Goal: Information Seeking & Learning: Check status

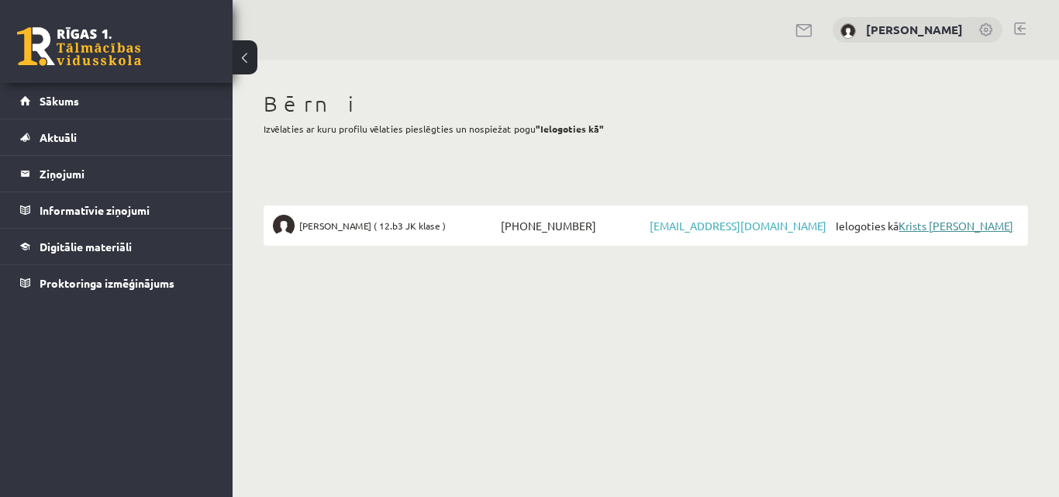
click at [948, 226] on link "Krists [PERSON_NAME]" at bounding box center [956, 226] width 115 height 14
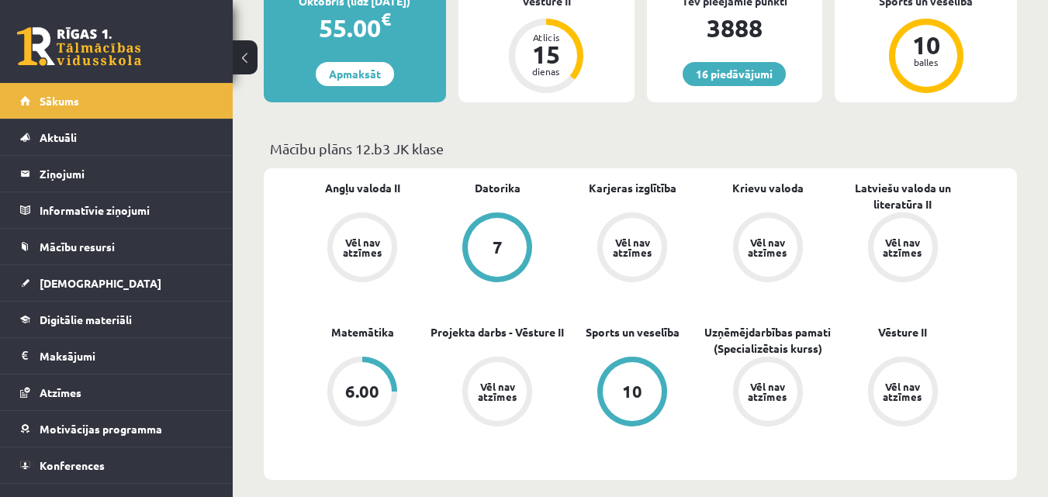
scroll to position [465, 0]
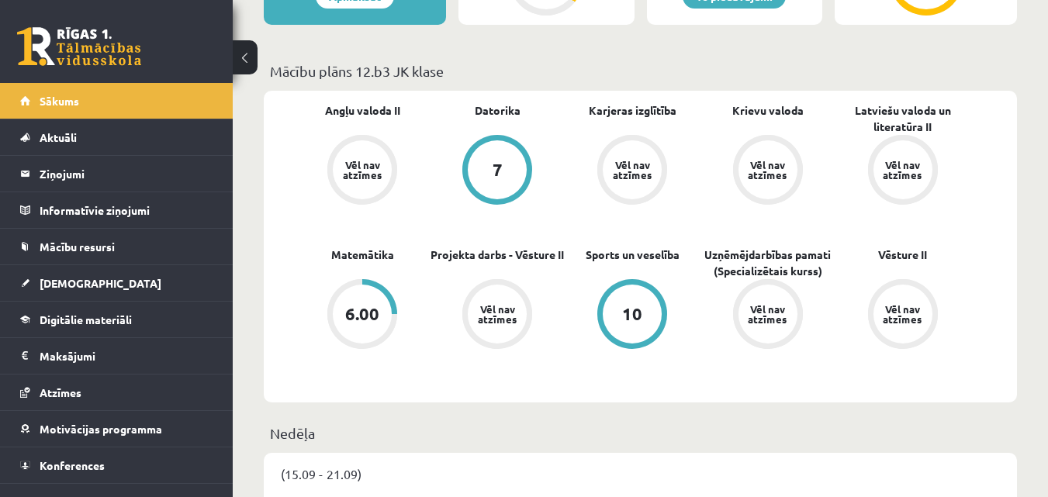
click at [366, 315] on div "6.00" at bounding box center [362, 314] width 34 height 17
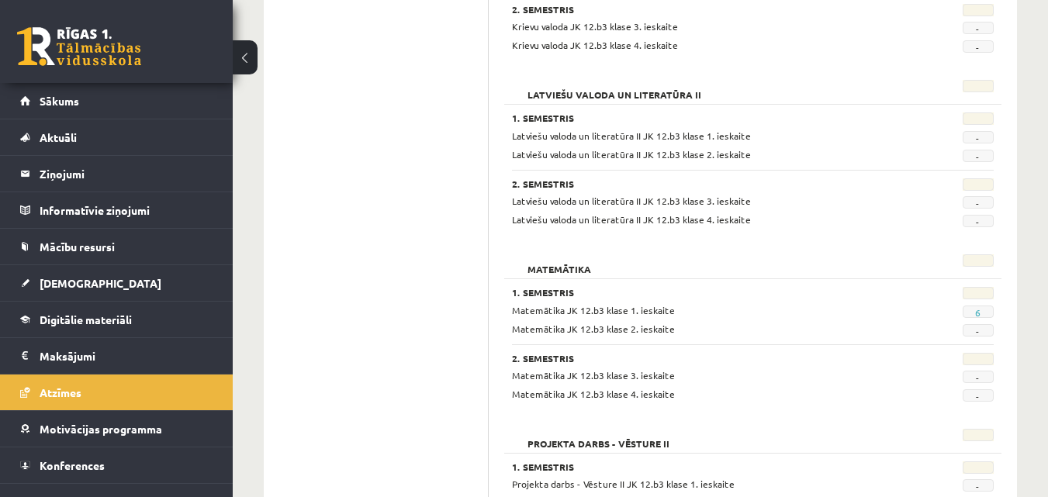
scroll to position [775, 0]
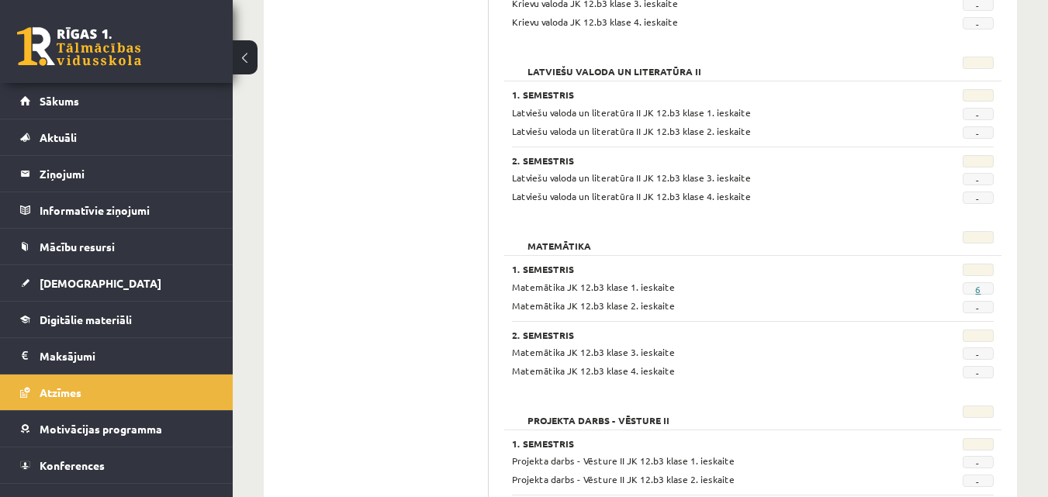
click at [976, 289] on link "6" at bounding box center [977, 289] width 5 height 12
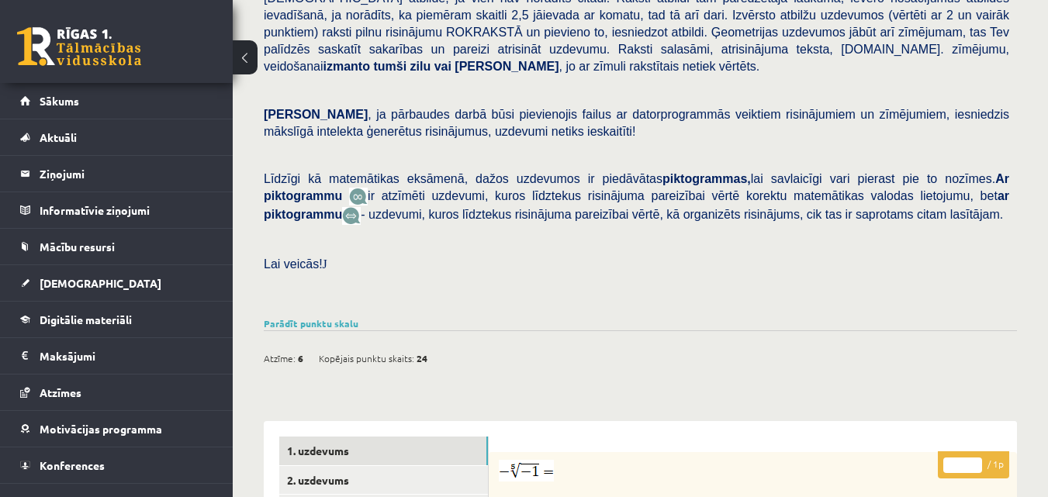
scroll to position [388, 0]
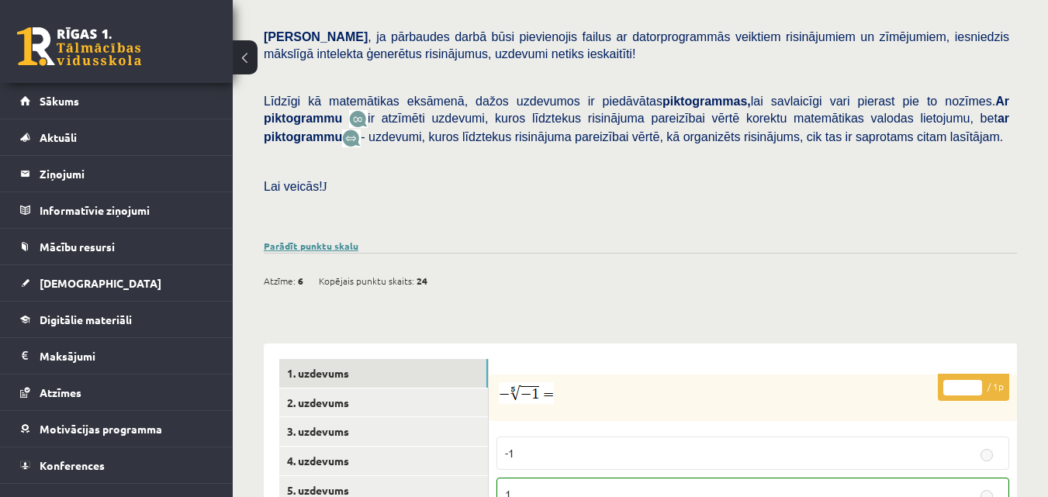
click at [327, 240] on link "Parādīt punktu skalu" at bounding box center [311, 246] width 95 height 12
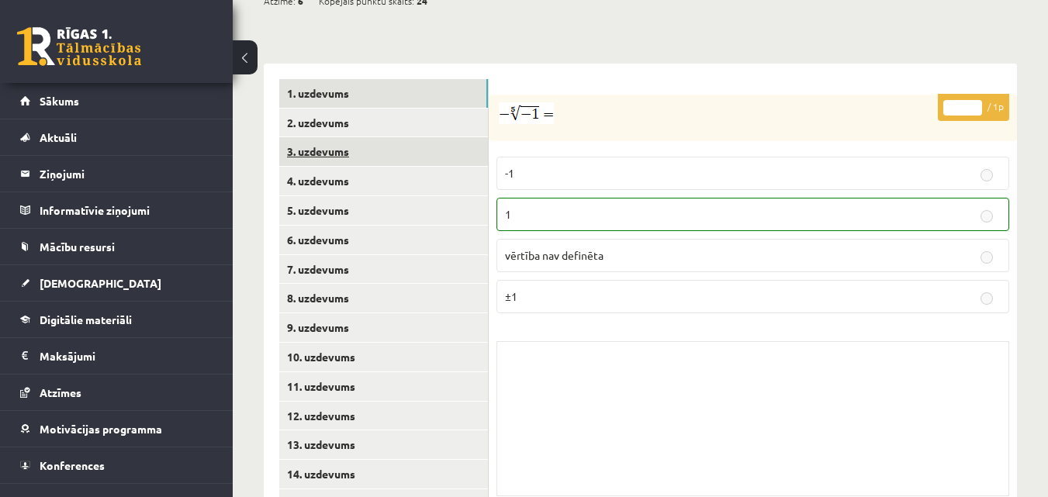
scroll to position [926, 0]
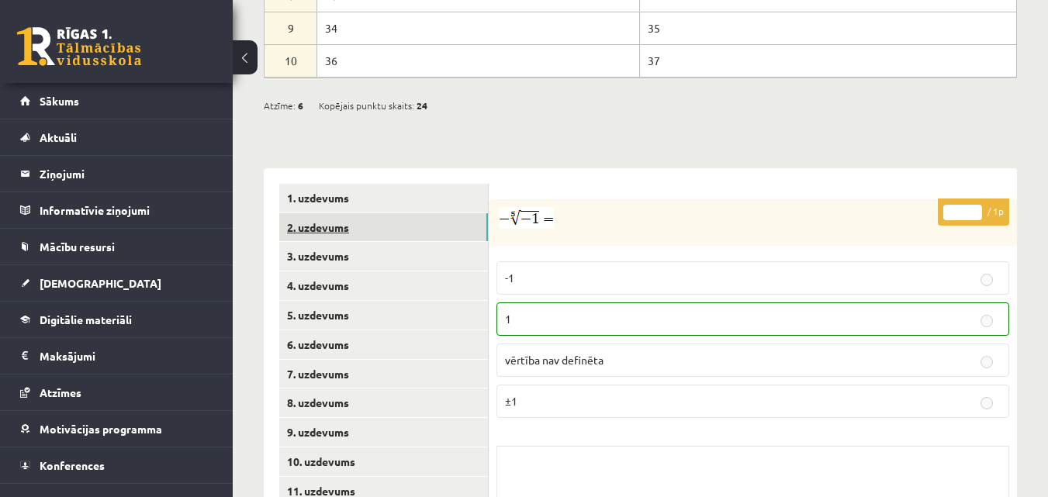
click at [311, 213] on link "2. uzdevums" at bounding box center [383, 227] width 209 height 29
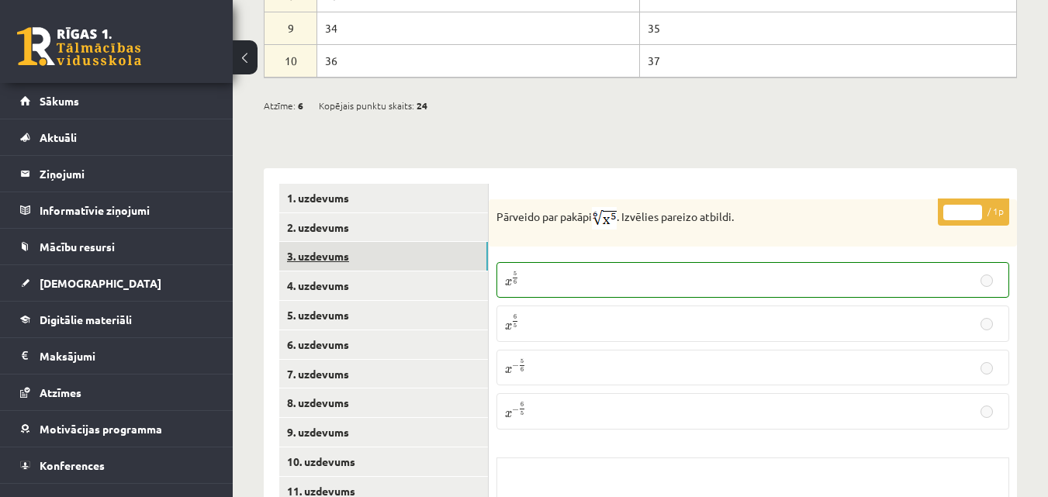
click at [301, 242] on link "3. uzdevums" at bounding box center [383, 256] width 209 height 29
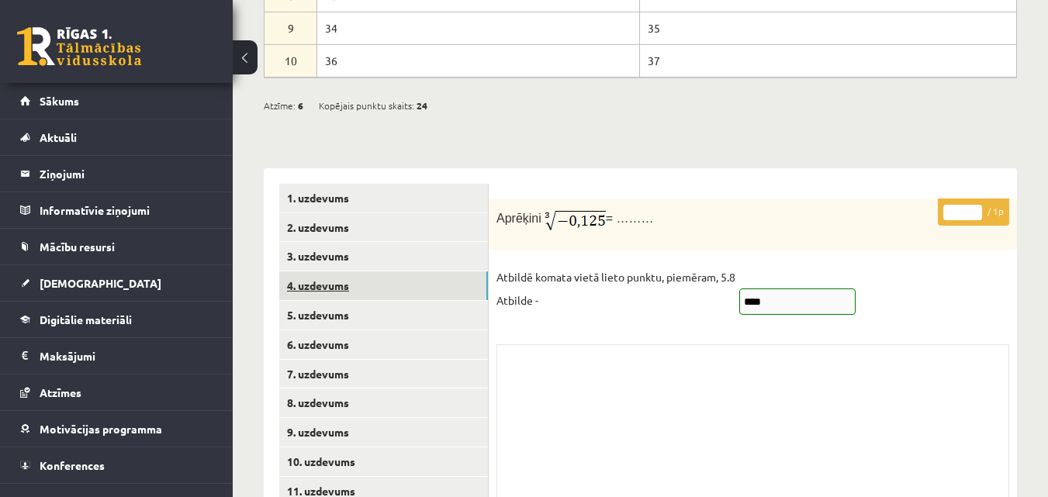
click at [321, 271] on link "4. uzdevums" at bounding box center [383, 285] width 209 height 29
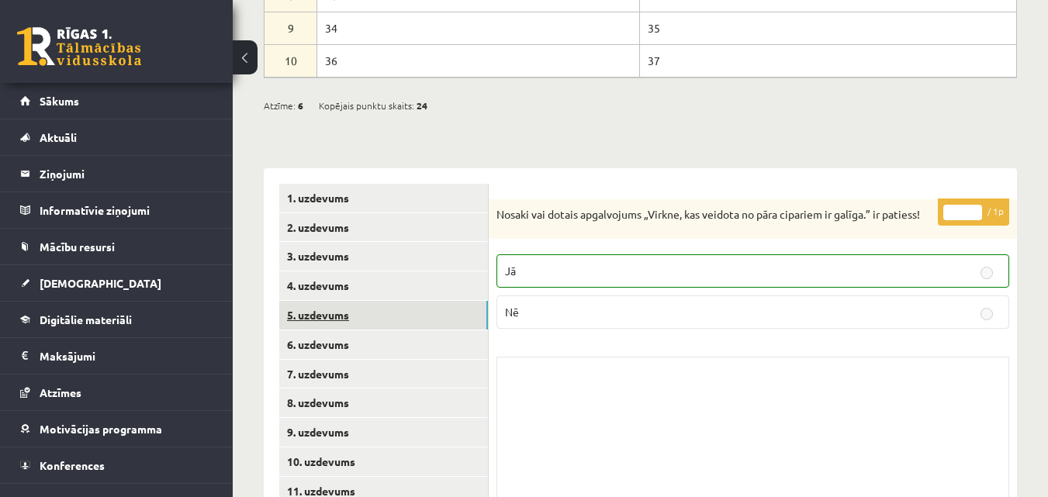
click at [315, 301] on link "5. uzdevums" at bounding box center [383, 315] width 209 height 29
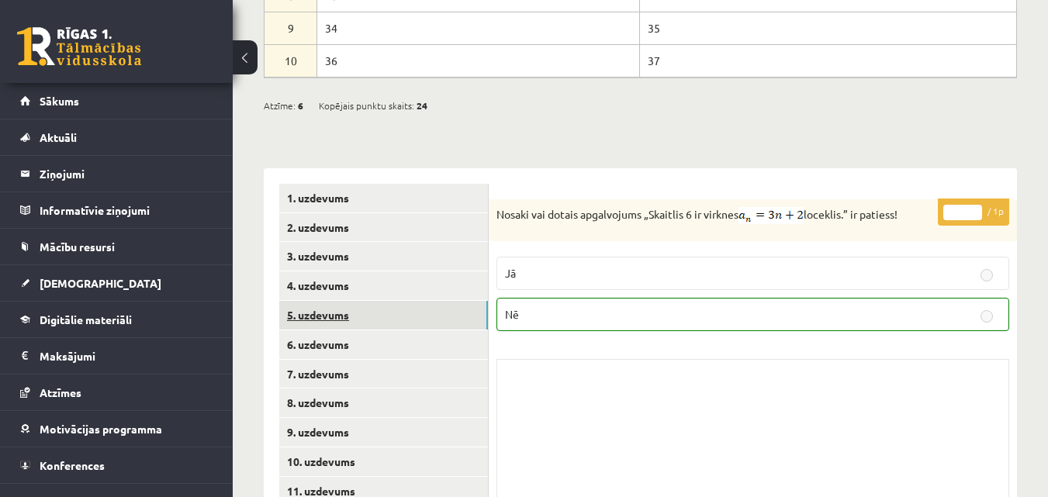
scroll to position [1003, 0]
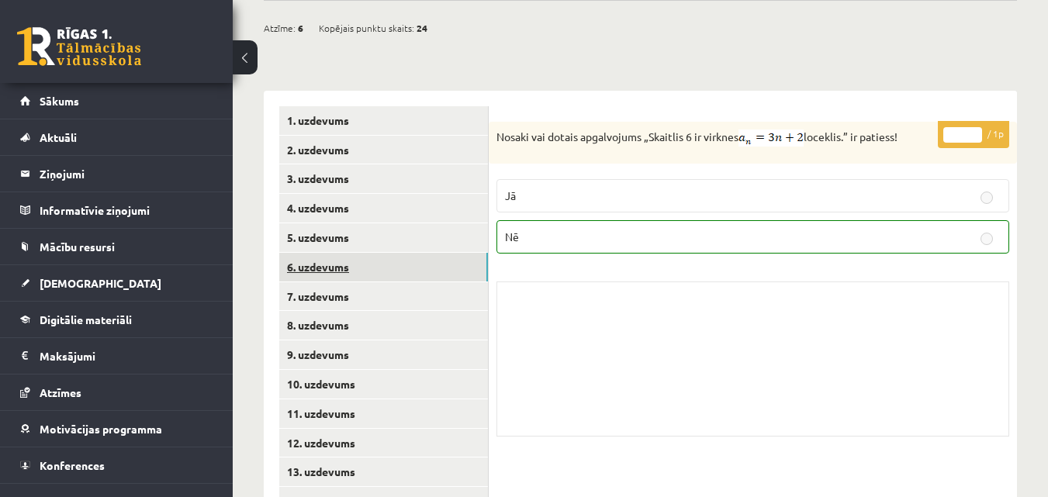
click at [322, 253] on link "6. uzdevums" at bounding box center [383, 267] width 209 height 29
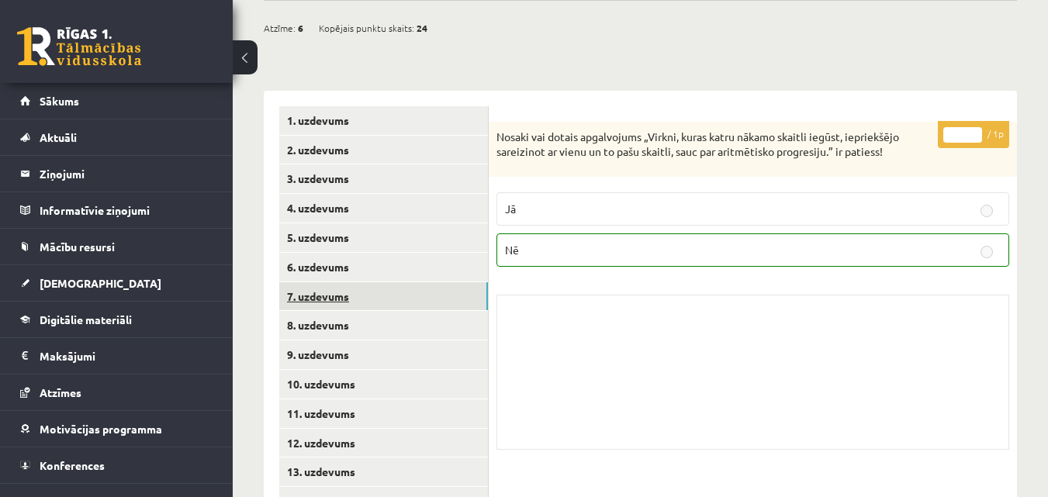
click at [309, 282] on link "7. uzdevums" at bounding box center [383, 296] width 209 height 29
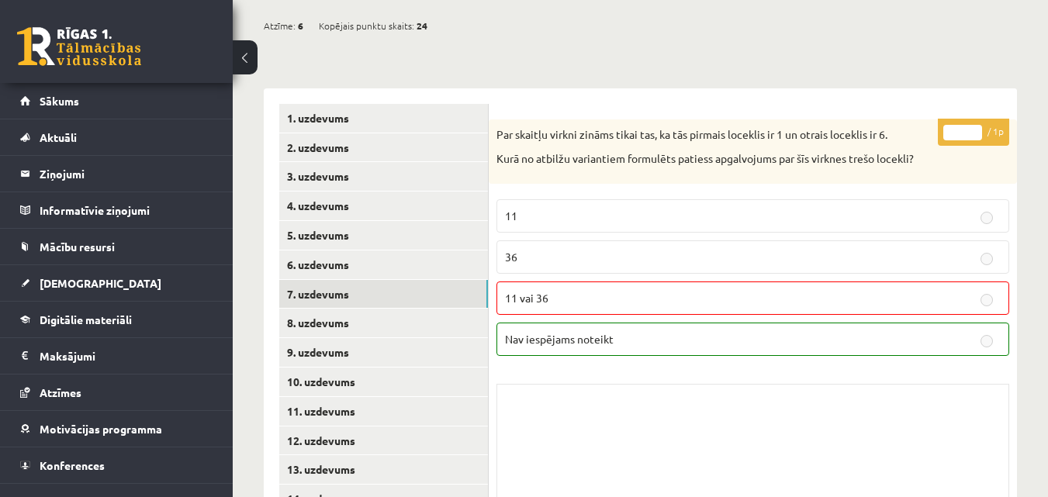
scroll to position [1006, 0]
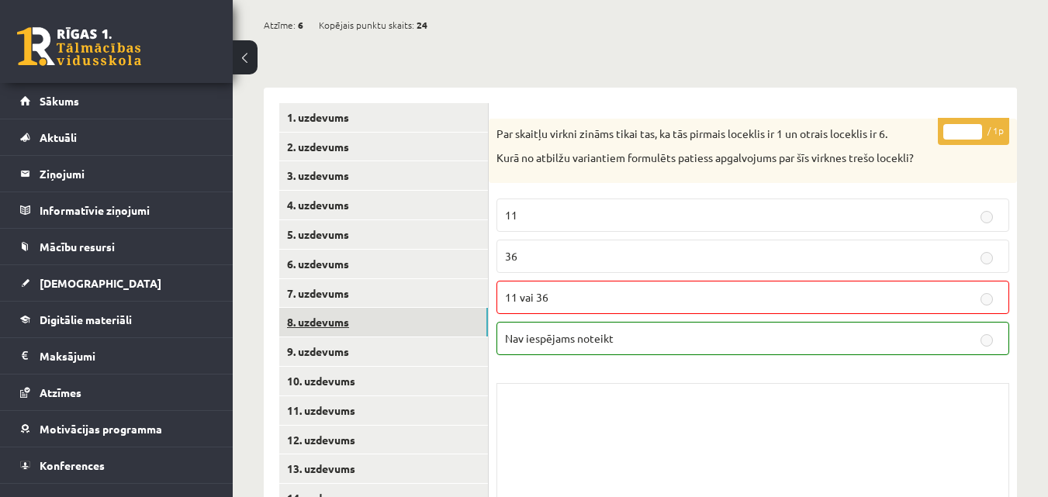
click at [312, 308] on link "8. uzdevums" at bounding box center [383, 322] width 209 height 29
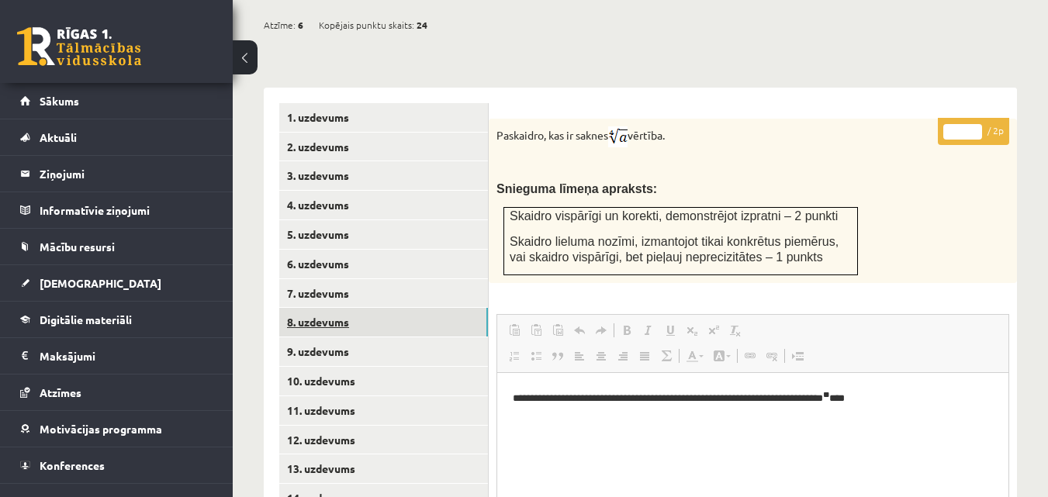
scroll to position [1084, 0]
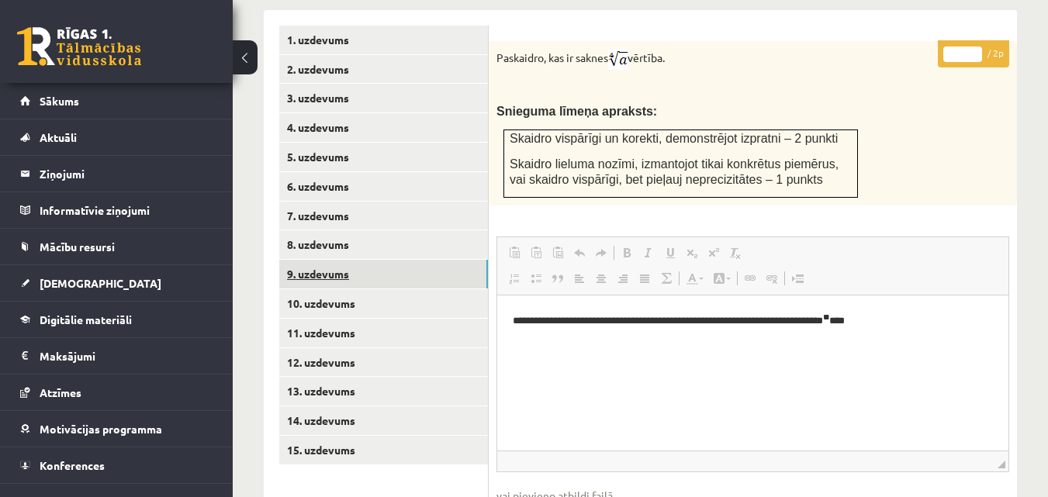
click at [330, 260] on link "9. uzdevums" at bounding box center [383, 274] width 209 height 29
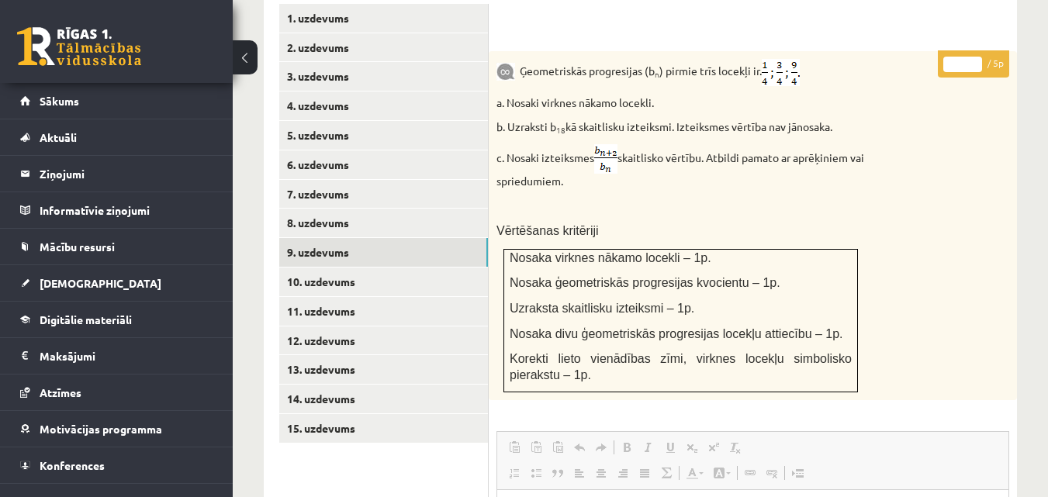
scroll to position [1105, 0]
click at [337, 268] on link "10. uzdevums" at bounding box center [383, 282] width 209 height 29
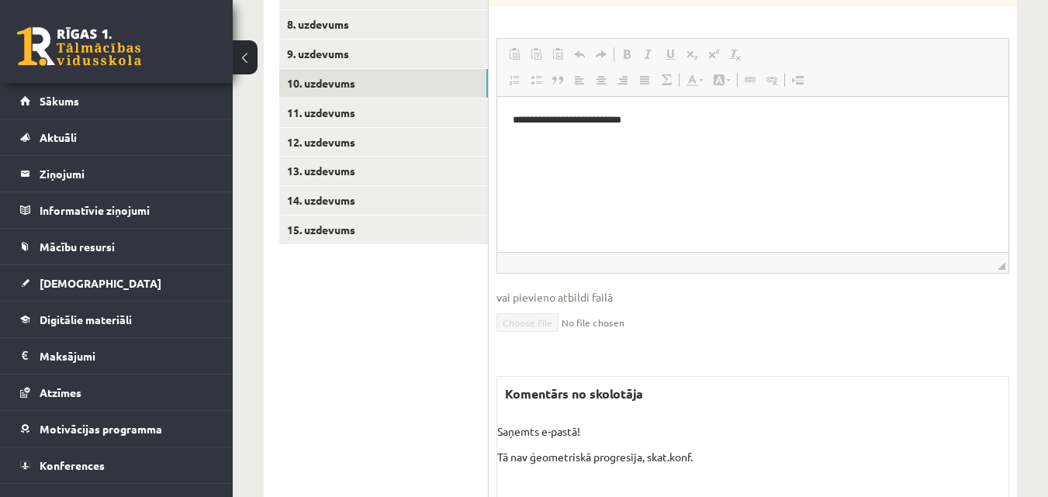
scroll to position [1220, 0]
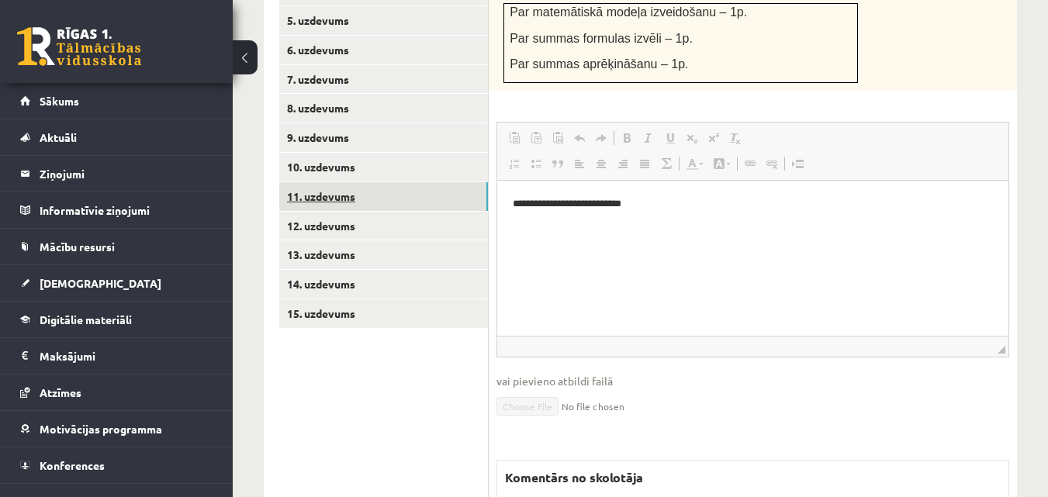
click at [312, 182] on link "11. uzdevums" at bounding box center [383, 196] width 209 height 29
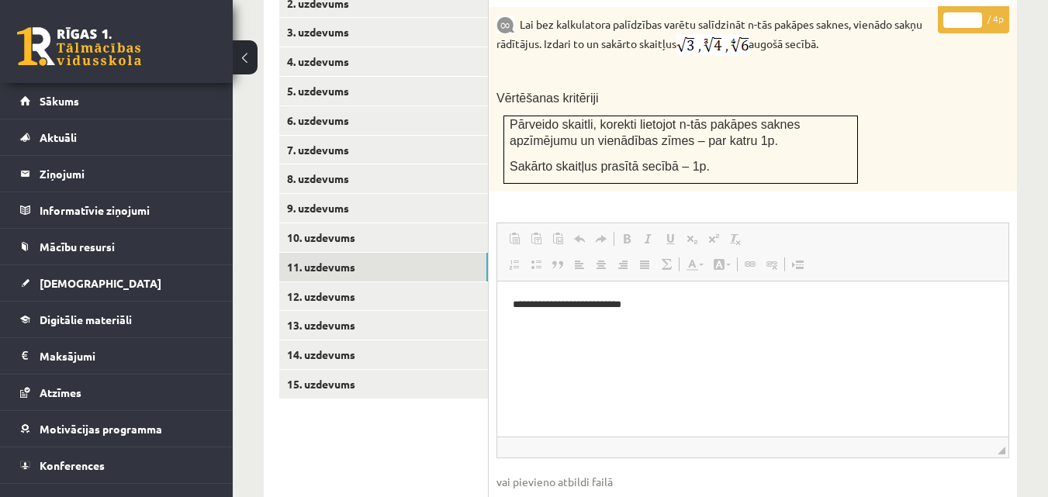
scroll to position [1298, 0]
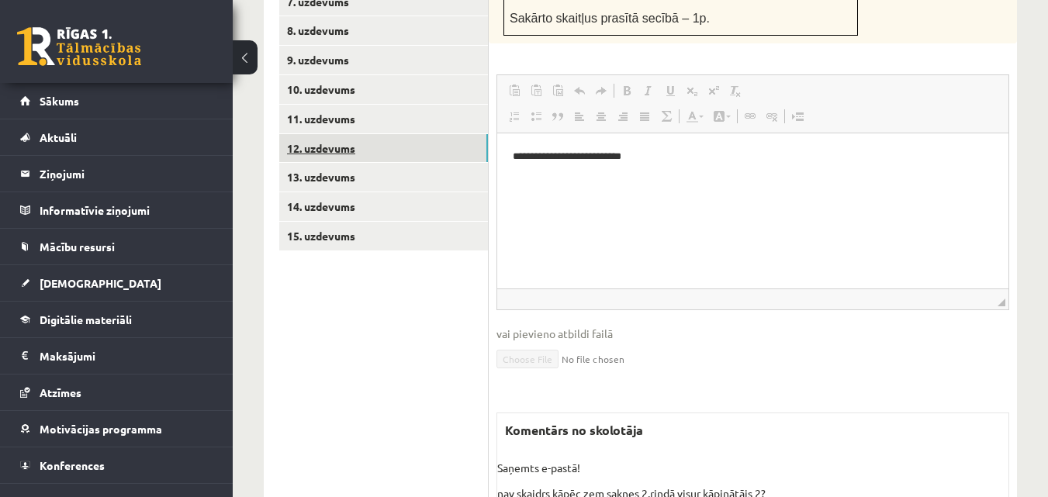
click at [338, 134] on link "12. uzdevums" at bounding box center [383, 148] width 209 height 29
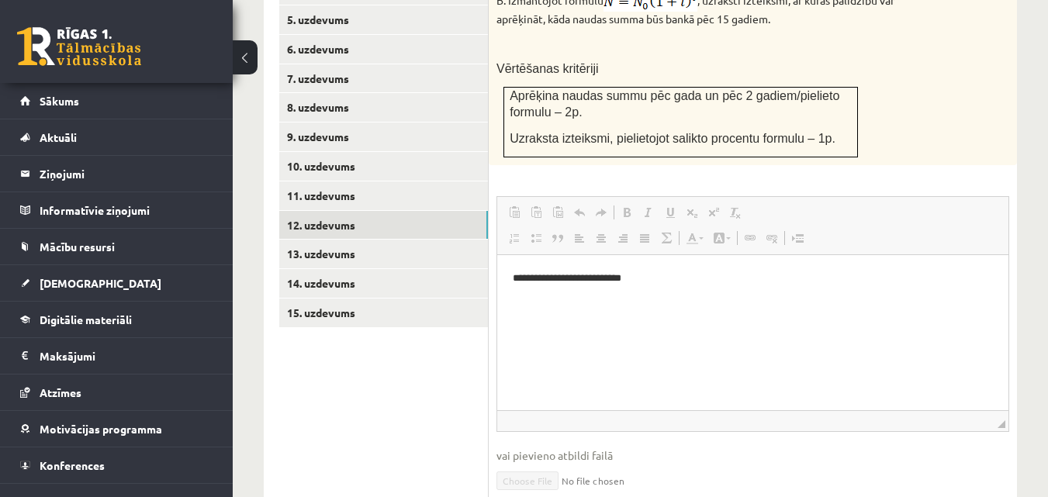
scroll to position [1218, 0]
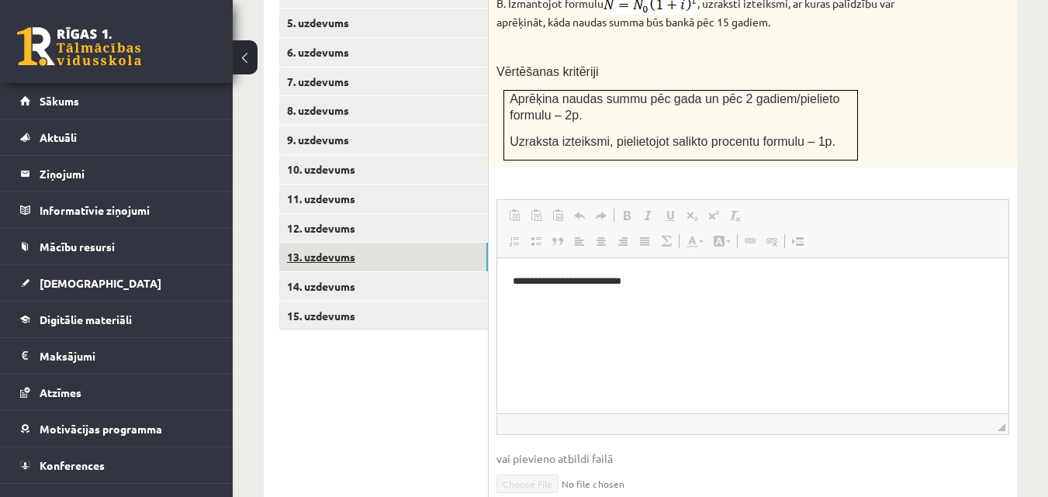
click at [345, 243] on link "13. uzdevums" at bounding box center [383, 257] width 209 height 29
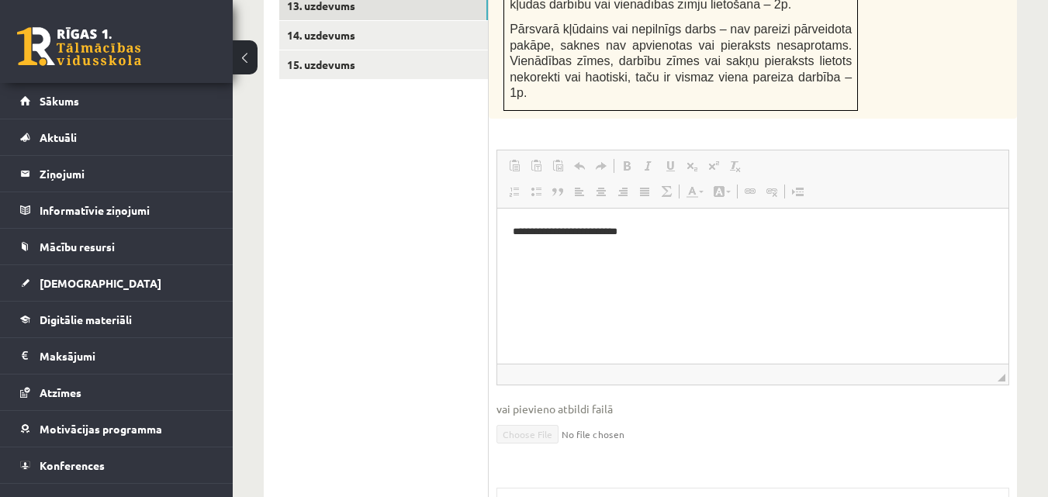
scroll to position [1248, 0]
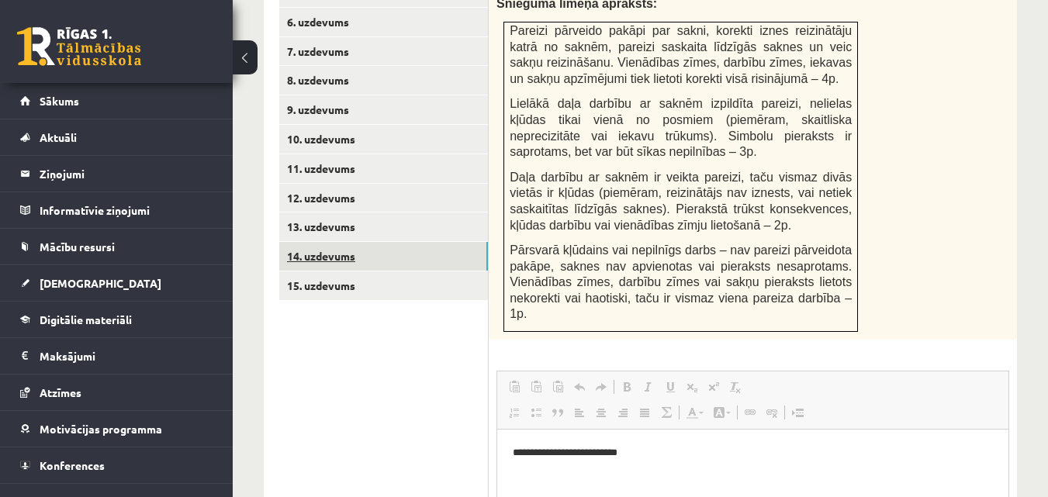
click at [342, 242] on link "14. uzdevums" at bounding box center [383, 256] width 209 height 29
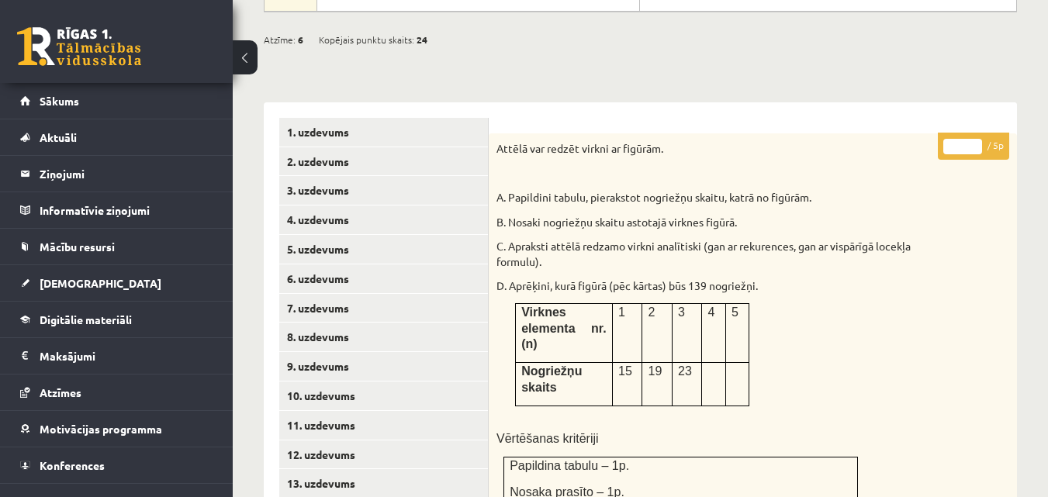
scroll to position [1016, 0]
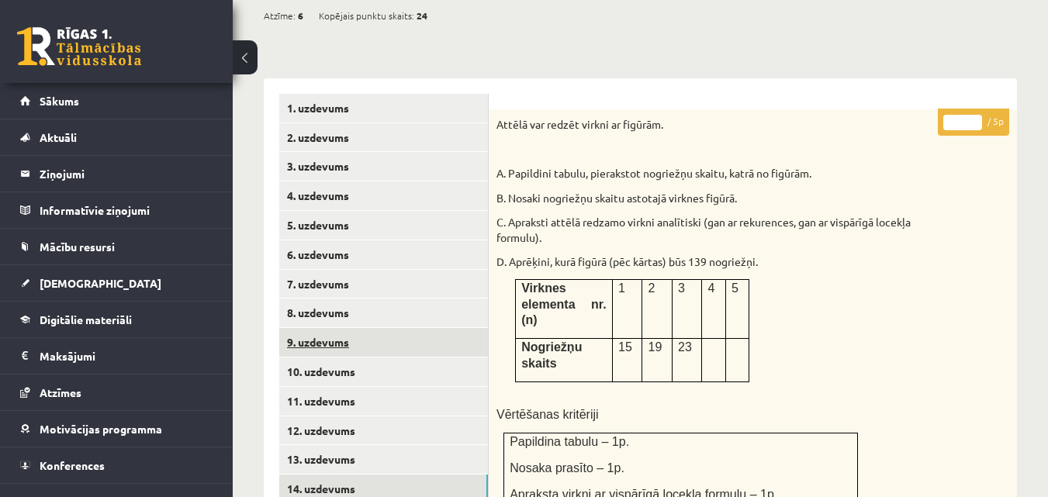
click at [322, 328] on link "9. uzdevums" at bounding box center [383, 342] width 209 height 29
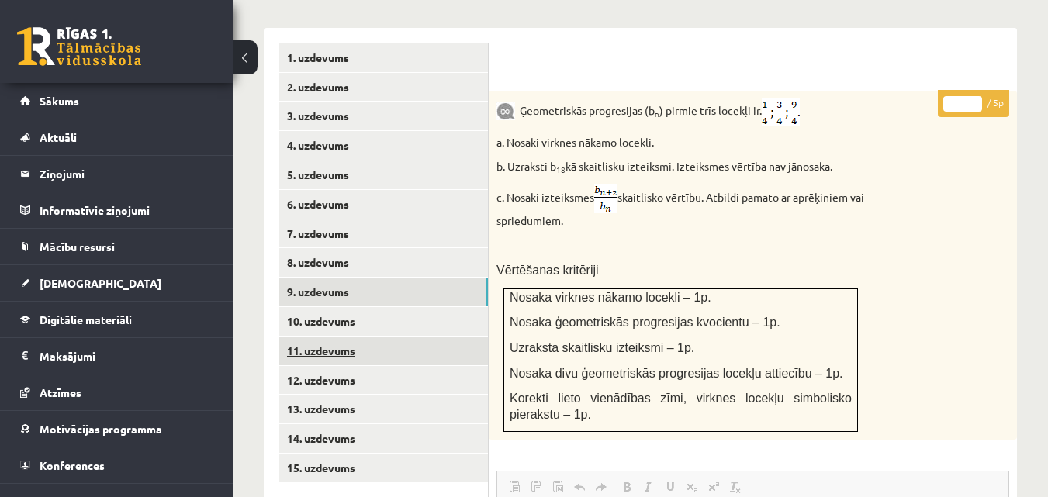
scroll to position [1093, 0]
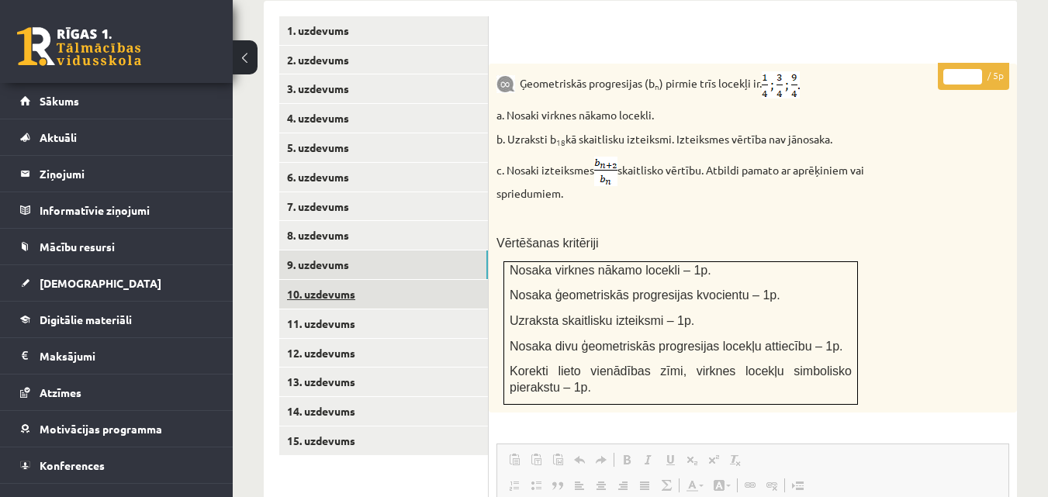
click at [332, 280] on link "10. uzdevums" at bounding box center [383, 294] width 209 height 29
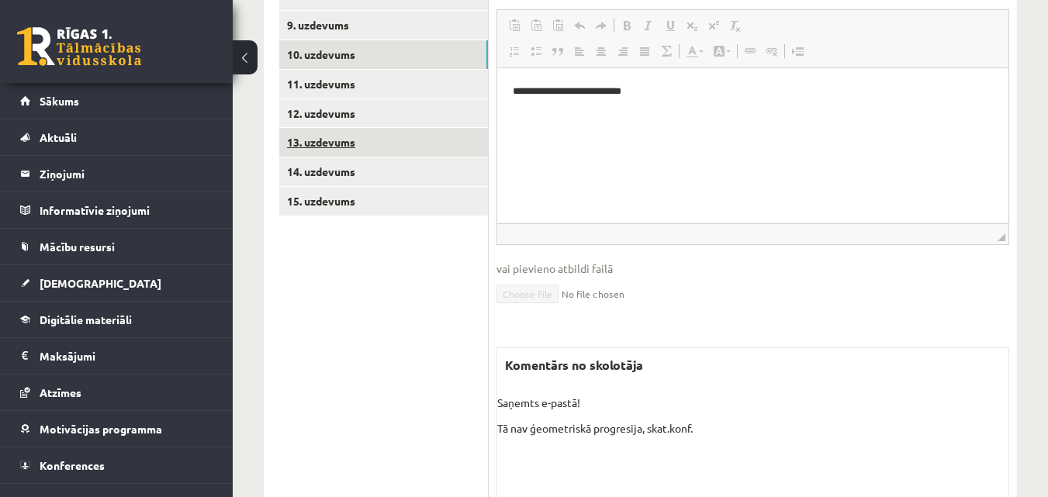
scroll to position [1298, 0]
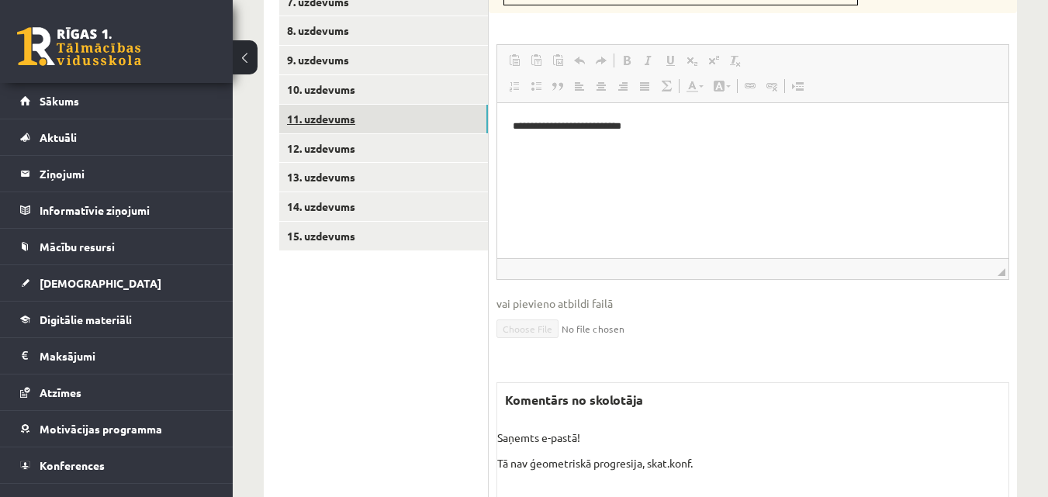
click at [336, 107] on link "11. uzdevums" at bounding box center [383, 119] width 209 height 29
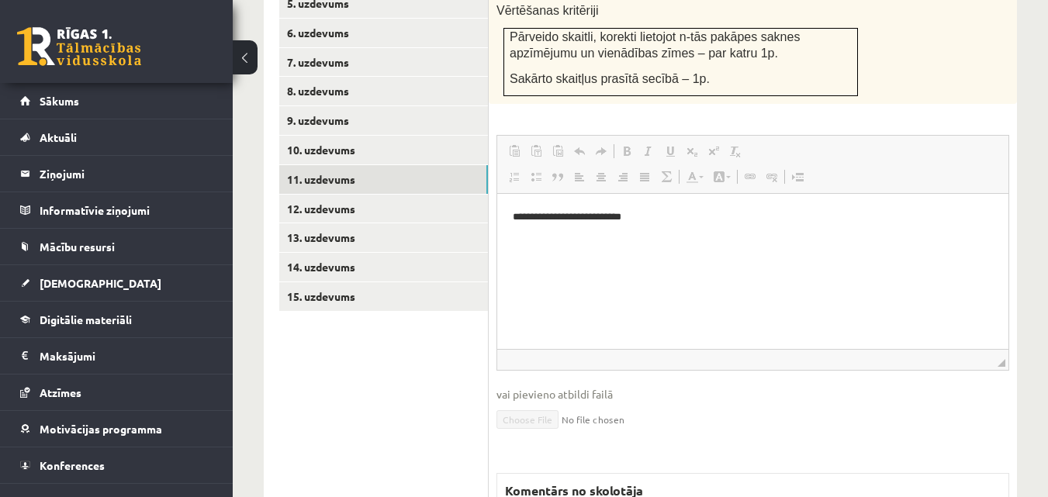
scroll to position [1226, 0]
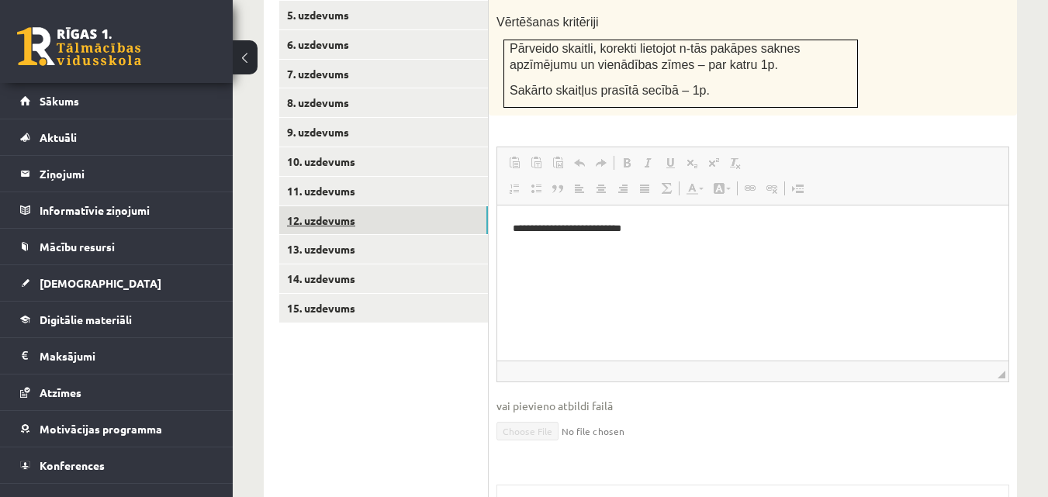
click at [335, 207] on link "12. uzdevums" at bounding box center [383, 220] width 209 height 29
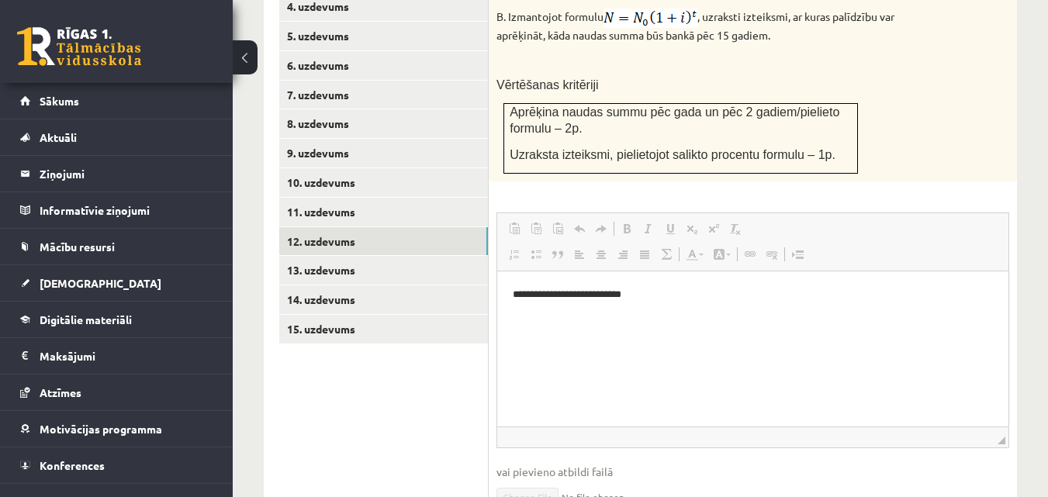
scroll to position [1141, 0]
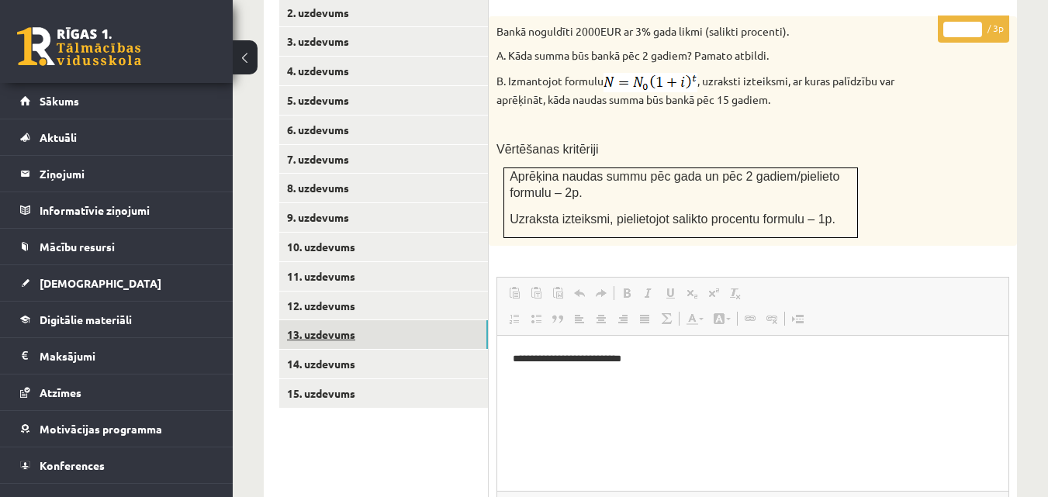
click at [316, 320] on link "13. uzdevums" at bounding box center [383, 334] width 209 height 29
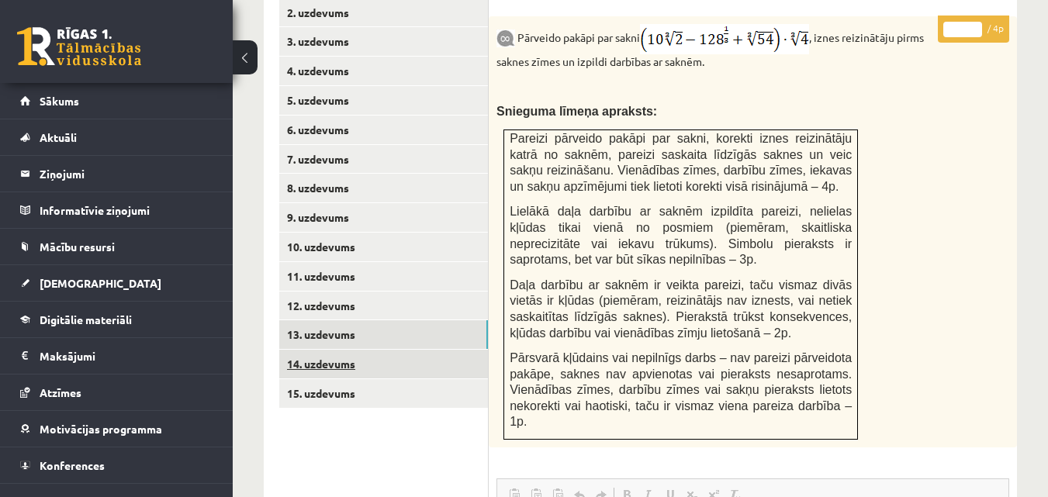
click at [336, 350] on link "14. uzdevums" at bounding box center [383, 364] width 209 height 29
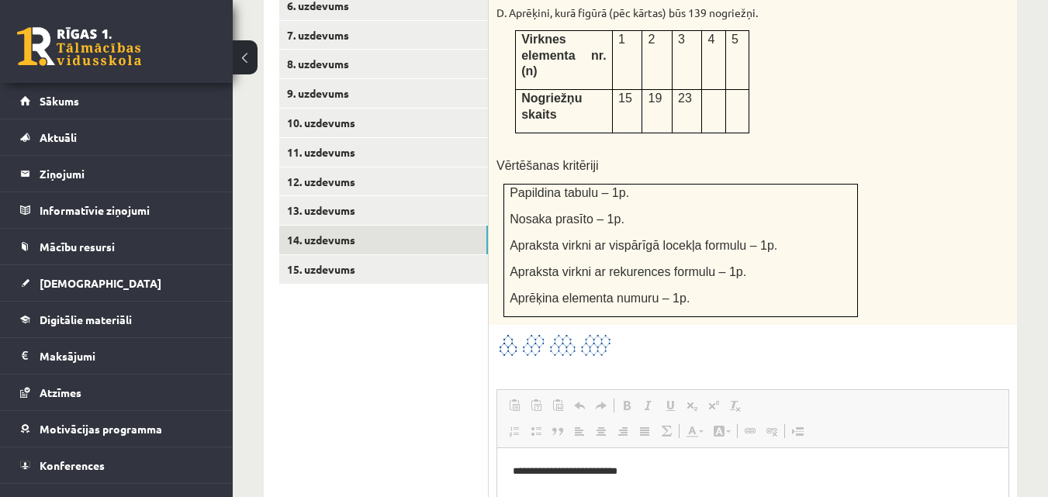
scroll to position [1295, 0]
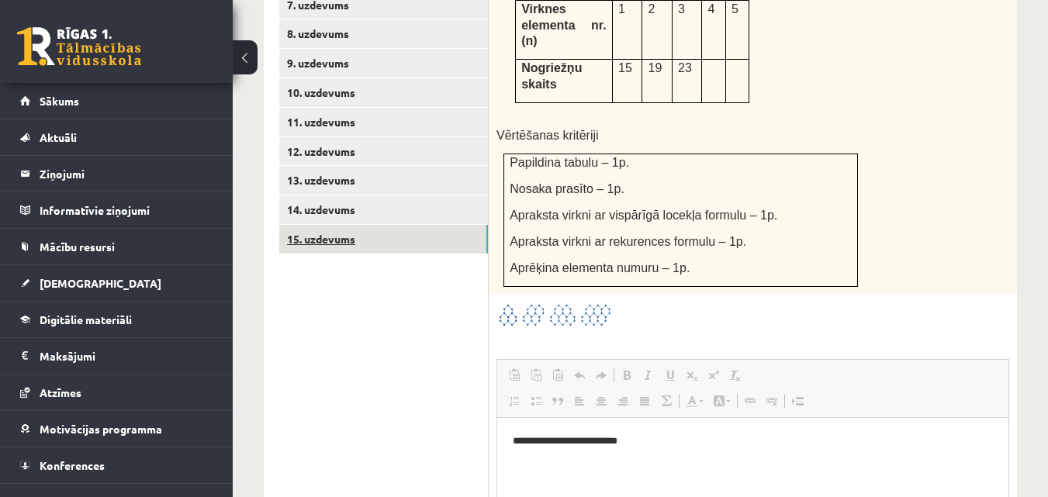
click at [319, 225] on link "15. uzdevums" at bounding box center [383, 239] width 209 height 29
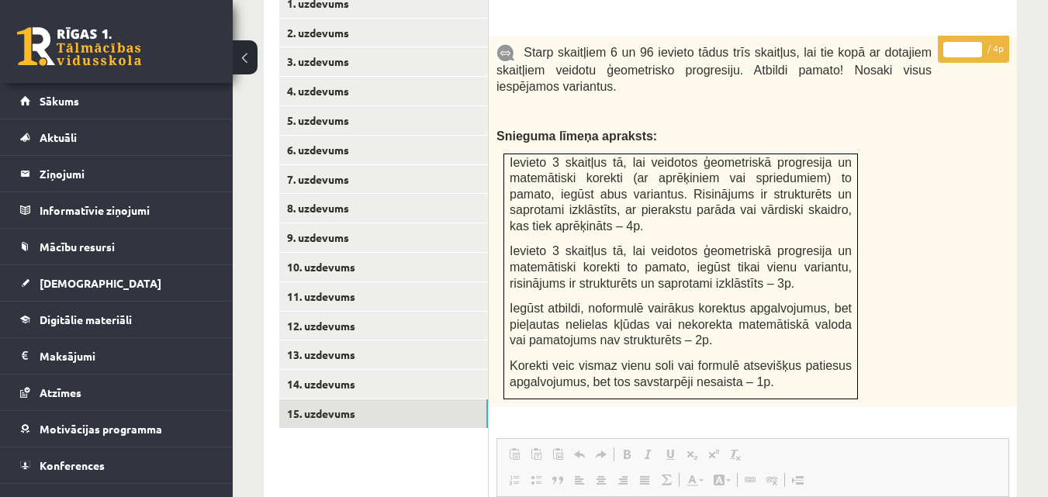
scroll to position [1034, 0]
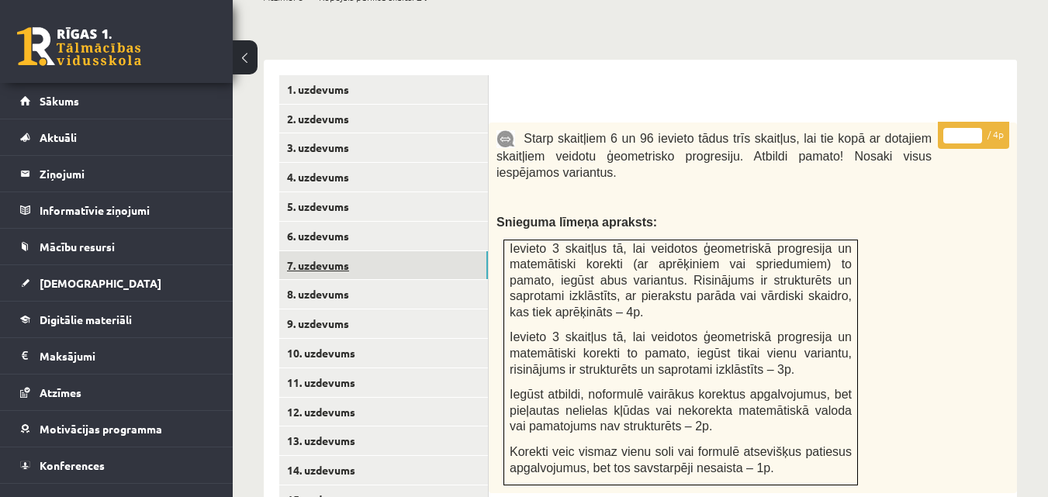
click at [318, 254] on link "7. uzdevums" at bounding box center [383, 265] width 209 height 29
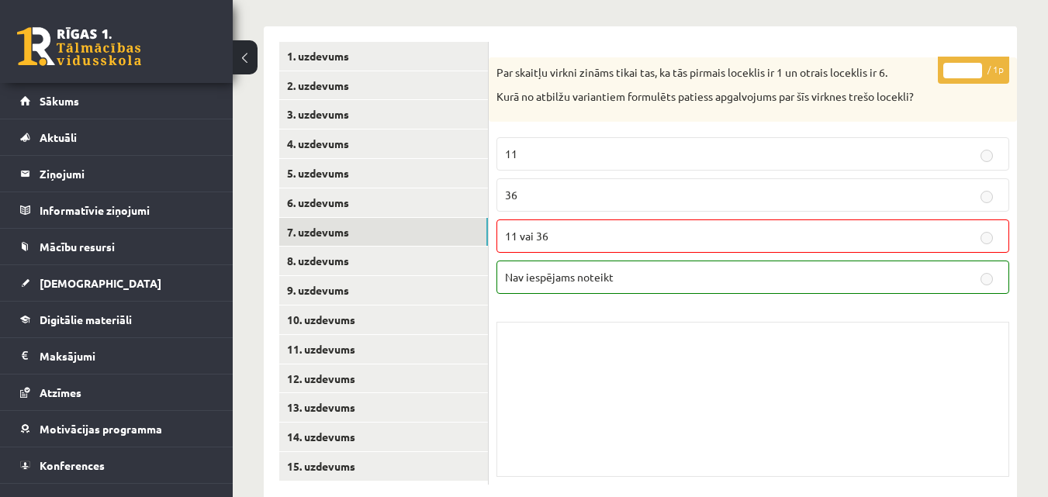
scroll to position [1085, 0]
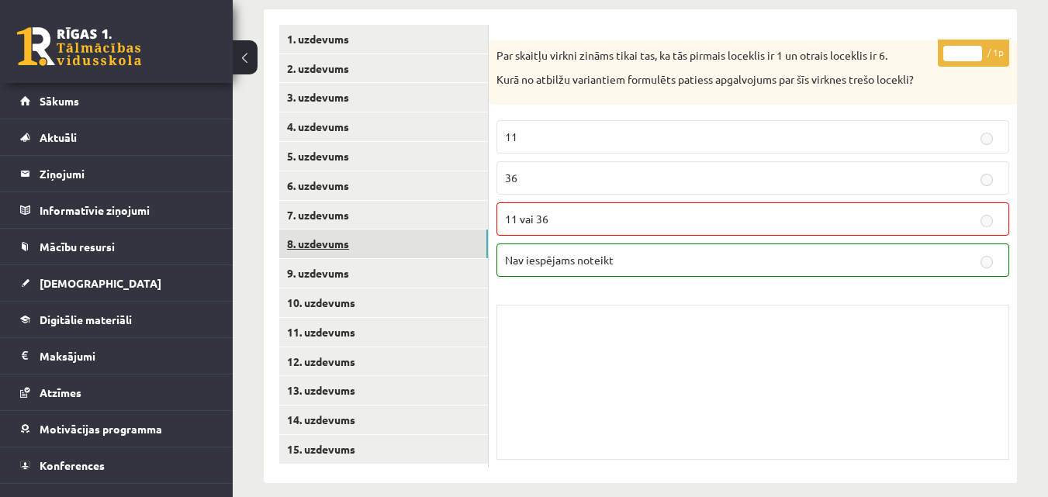
click at [344, 230] on link "8. uzdevums" at bounding box center [383, 244] width 209 height 29
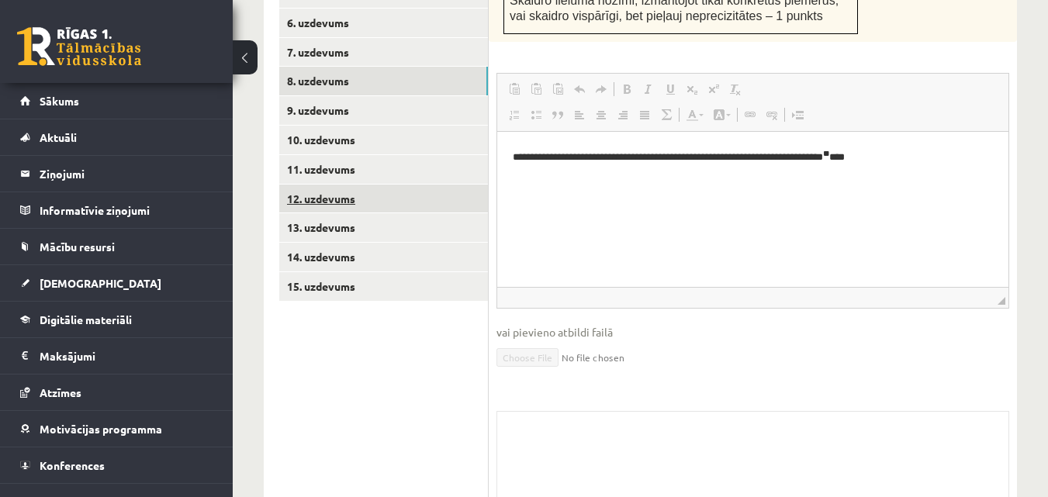
scroll to position [1162, 0]
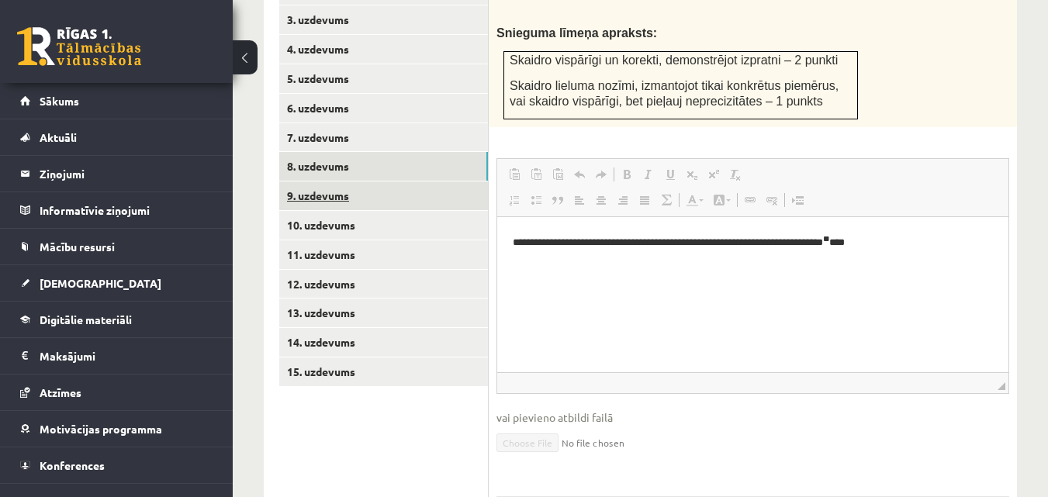
click at [343, 181] on link "9. uzdevums" at bounding box center [383, 195] width 209 height 29
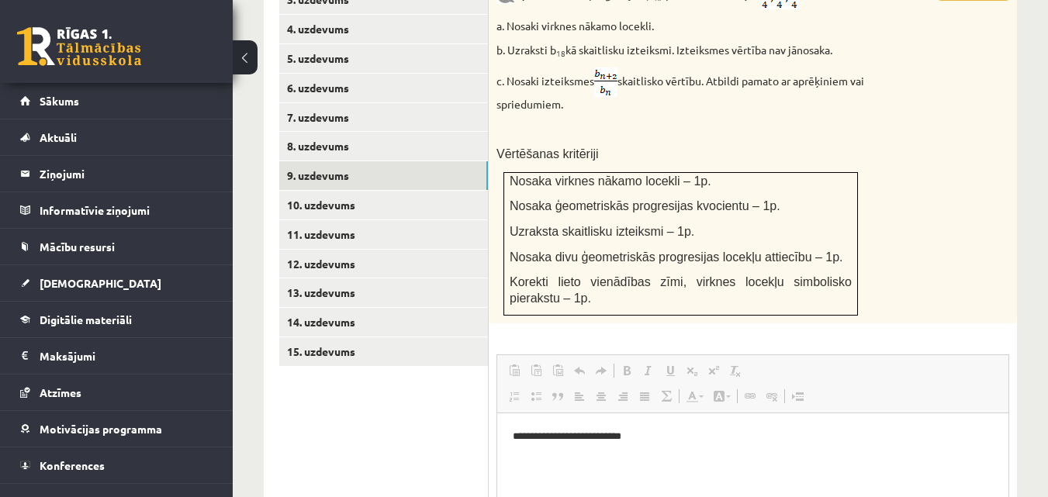
scroll to position [1105, 0]
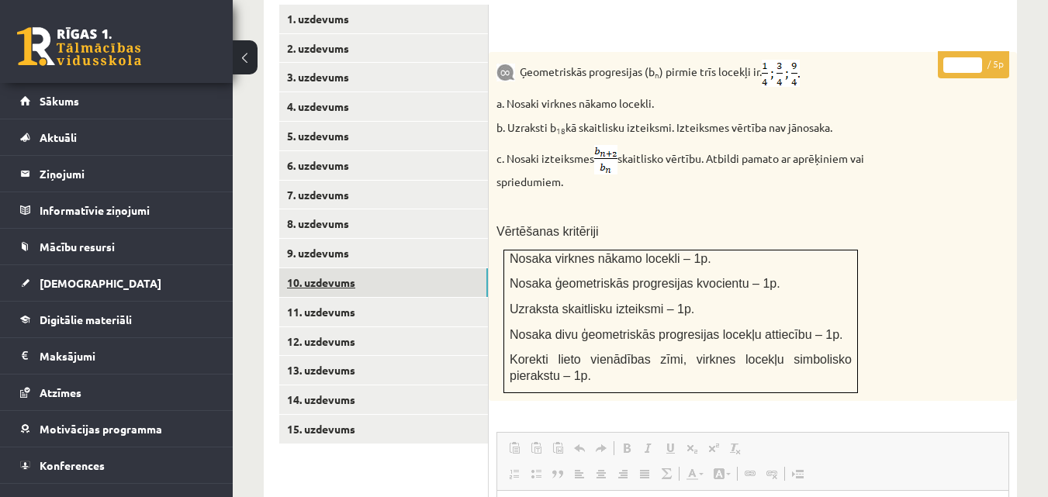
click at [323, 268] on link "10. uzdevums" at bounding box center [383, 282] width 209 height 29
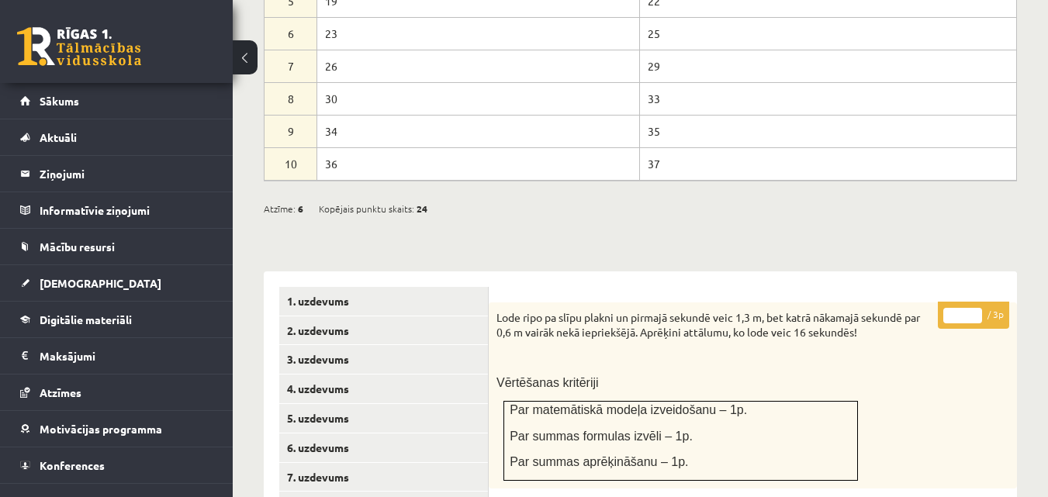
scroll to position [445, 0]
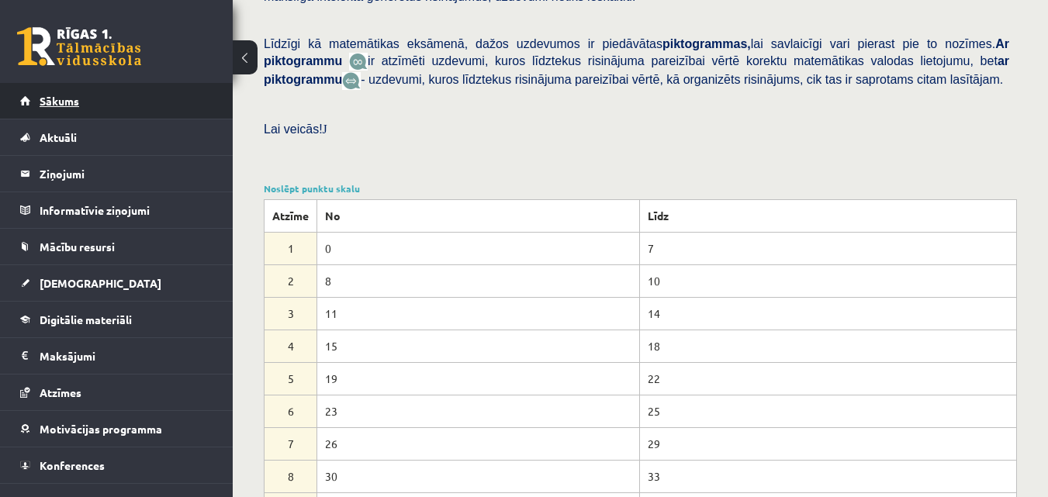
click at [50, 107] on link "Sākums" at bounding box center [116, 101] width 193 height 36
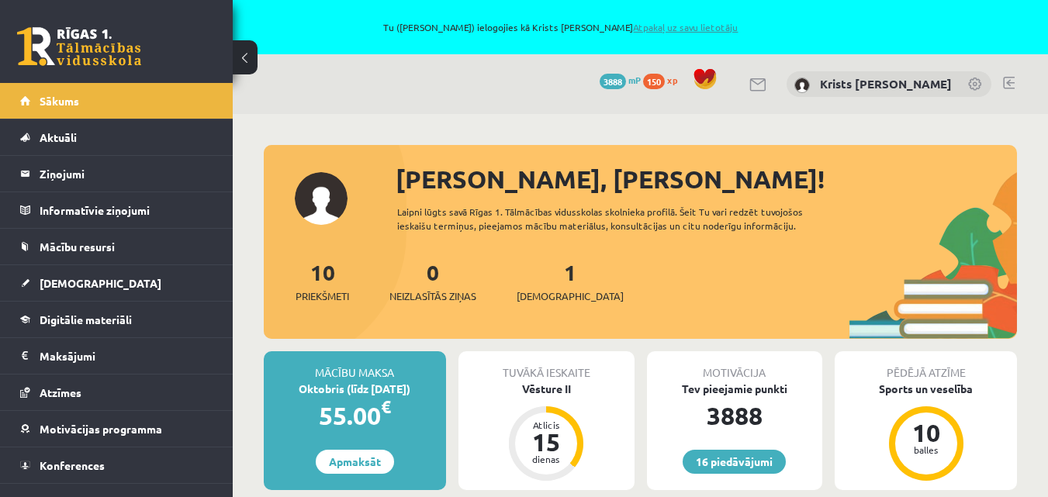
click at [678, 25] on link "Atpakaļ uz savu lietotāju" at bounding box center [685, 27] width 105 height 12
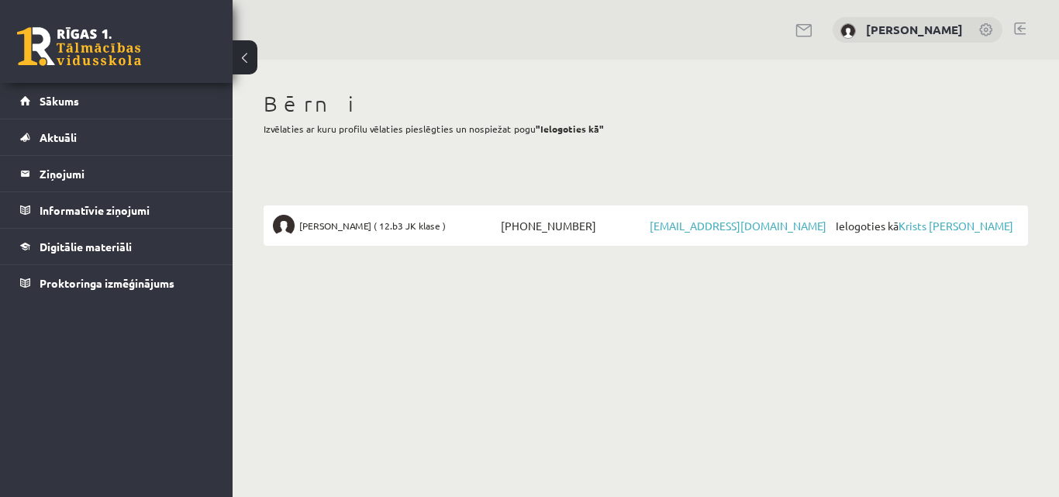
click at [1022, 26] on link at bounding box center [1020, 28] width 12 height 12
